Goal: Find contact information: Find contact information

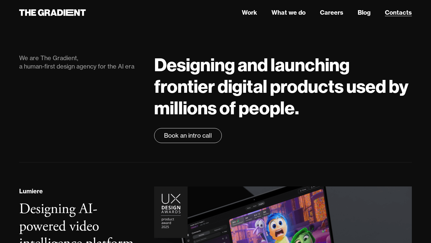
click at [393, 12] on link "Contacts" at bounding box center [398, 12] width 27 height 9
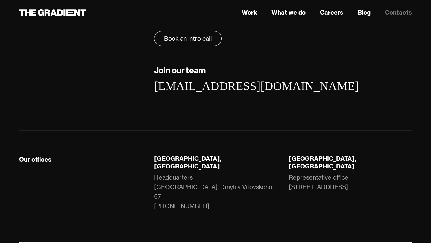
scroll to position [118, 0]
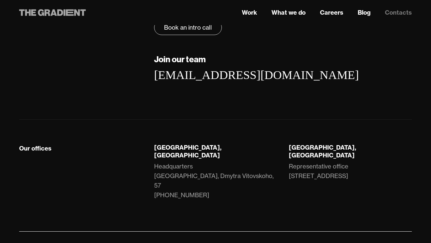
click at [42, 11] on icon at bounding box center [52, 12] width 67 height 11
